Goal: Transaction & Acquisition: Subscribe to service/newsletter

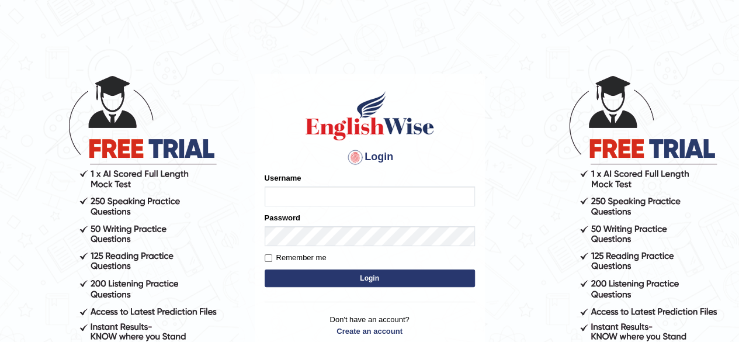
type input "ngawang2019"
click at [376, 280] on button "Login" at bounding box center [369, 278] width 210 height 18
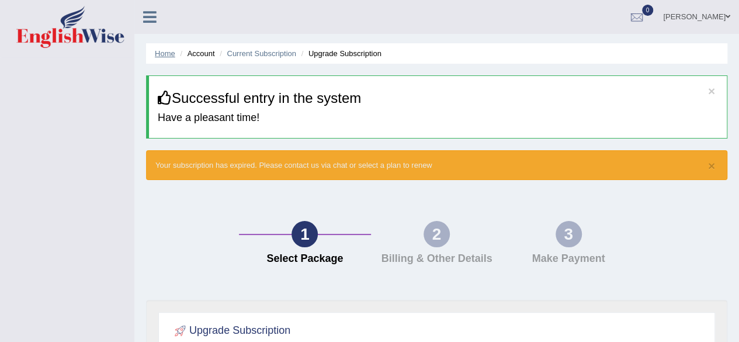
click at [166, 53] on link "Home" at bounding box center [165, 53] width 20 height 9
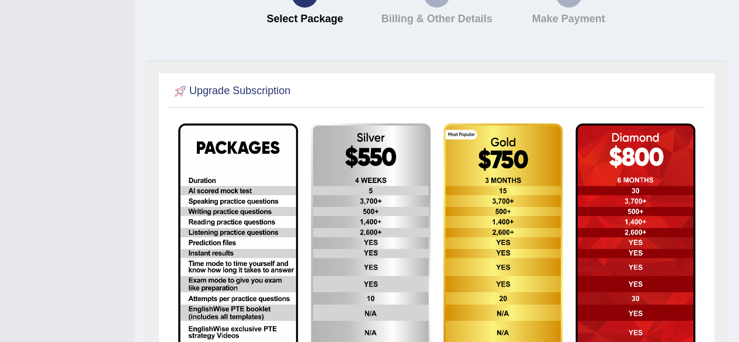
scroll to position [165, 0]
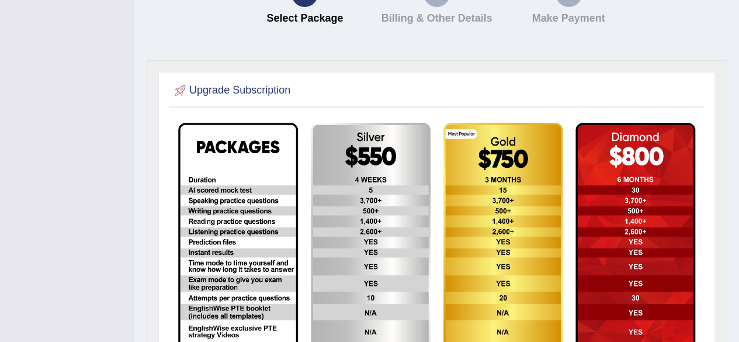
click at [224, 162] on img at bounding box center [238, 257] width 120 height 269
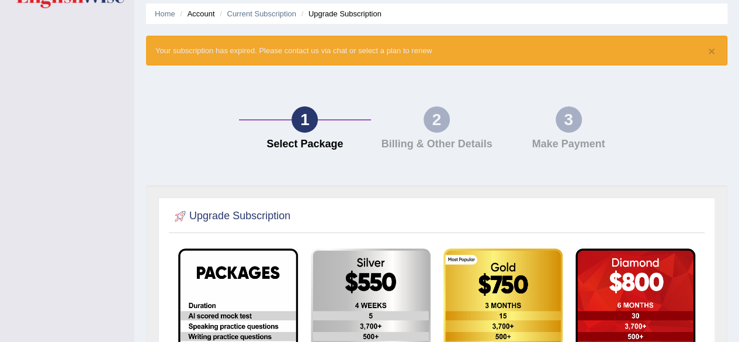
scroll to position [0, 0]
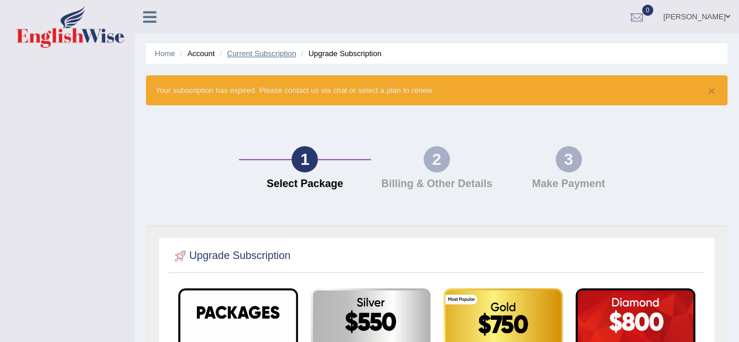
click at [240, 52] on link "Current Subscription" at bounding box center [261, 53] width 69 height 9
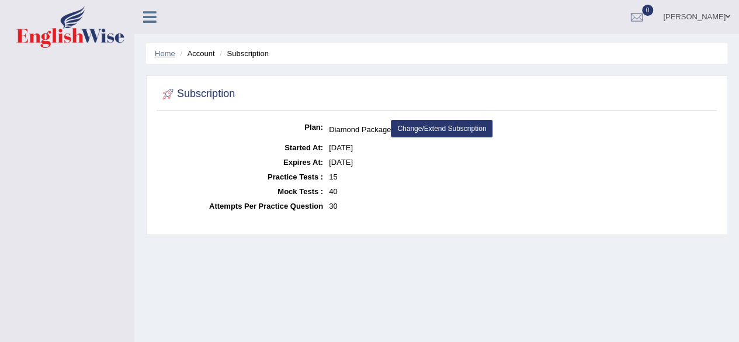
click at [162, 53] on link "Home" at bounding box center [165, 53] width 20 height 9
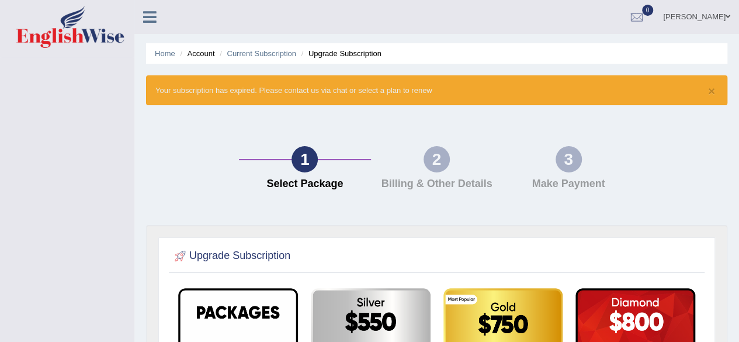
click at [147, 15] on icon at bounding box center [149, 16] width 13 height 15
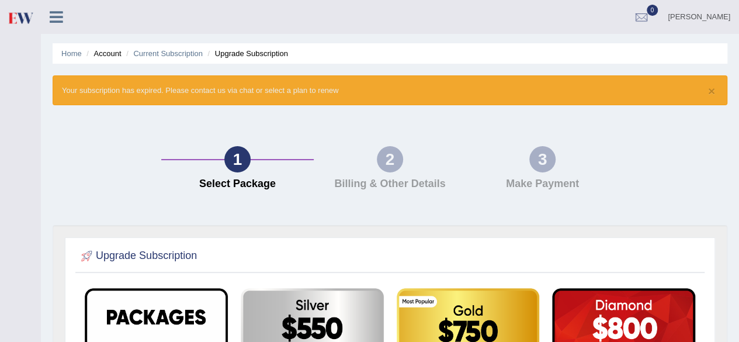
click at [390, 159] on div "2" at bounding box center [390, 159] width 26 height 26
click at [57, 16] on icon at bounding box center [56, 16] width 13 height 15
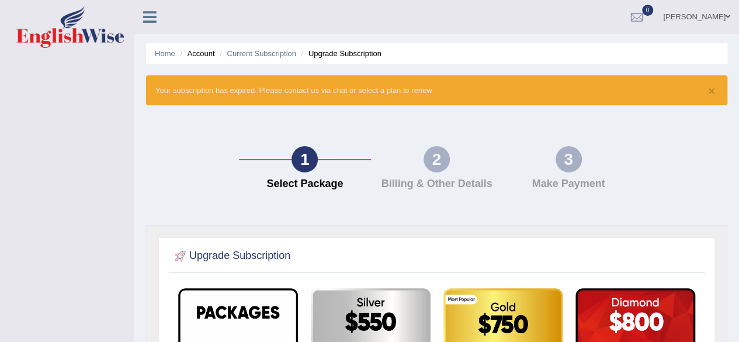
click at [381, 93] on div "× Your subscription has expired. Please contact us via chat or select a plan to…" at bounding box center [436, 90] width 581 height 30
click at [336, 98] on div "× Your subscription has expired. Please contact us via chat or select a plan to…" at bounding box center [436, 90] width 581 height 30
click at [635, 15] on div at bounding box center [637, 18] width 18 height 18
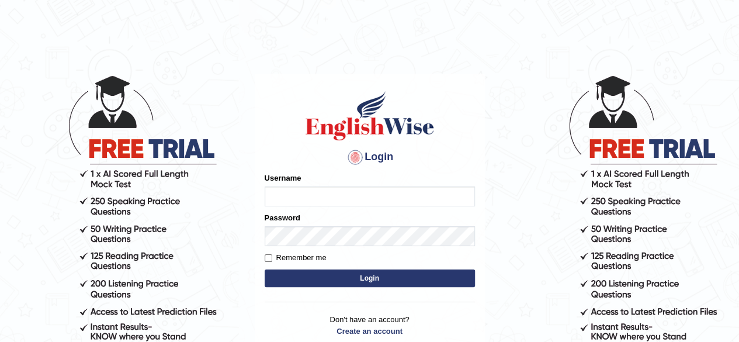
type input "ngawang2019"
click at [329, 274] on button "Login" at bounding box center [369, 278] width 210 height 18
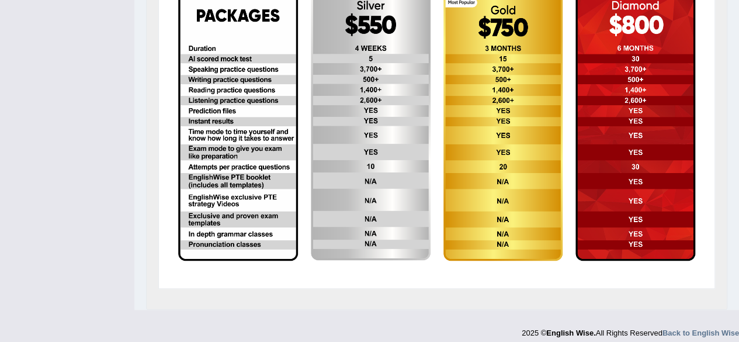
scroll to position [378, 0]
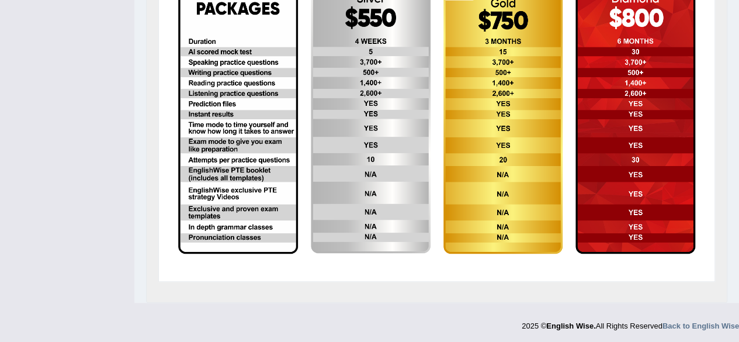
click at [645, 168] on img at bounding box center [635, 118] width 120 height 269
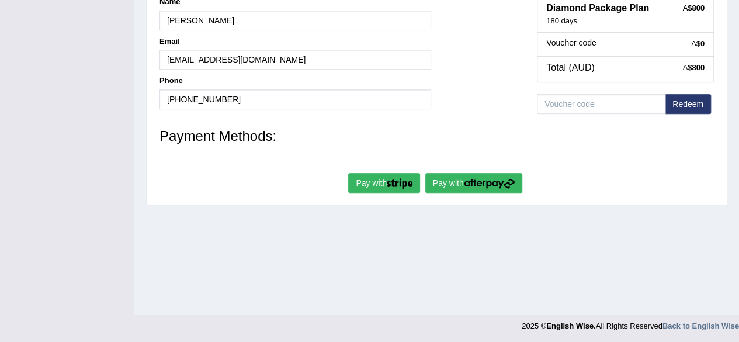
scroll to position [271, 0]
